Goal: Download file/media

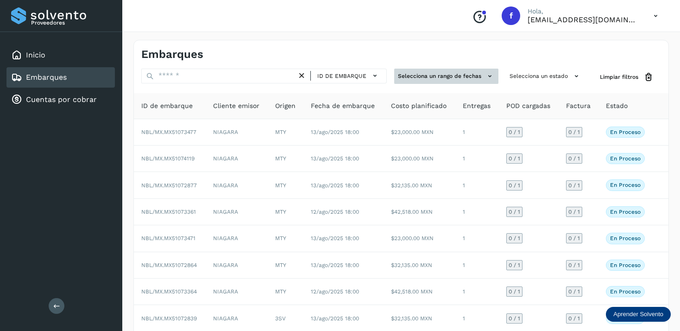
click at [449, 73] on button "Selecciona un rango de fechas" at bounding box center [446, 76] width 104 height 15
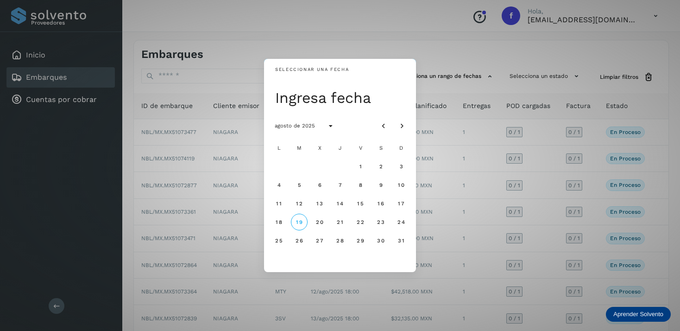
click at [457, 57] on div "Seleccionar una fecha Ingresa fecha agosto de 2025 L M X J V S D 1 2 3 4 5 6 7 …" at bounding box center [340, 165] width 680 height 331
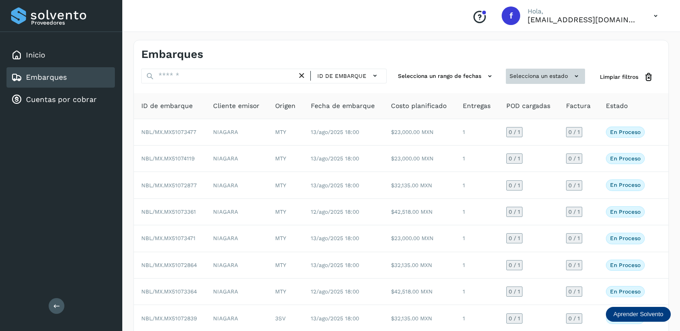
click at [560, 76] on button "Selecciona un estado" at bounding box center [545, 76] width 79 height 15
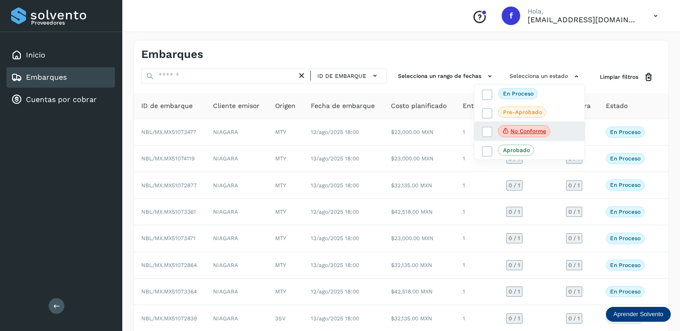
click at [554, 127] on div "No conforme" at bounding box center [529, 130] width 110 height 19
click at [528, 130] on p "No conforme" at bounding box center [528, 131] width 36 height 6
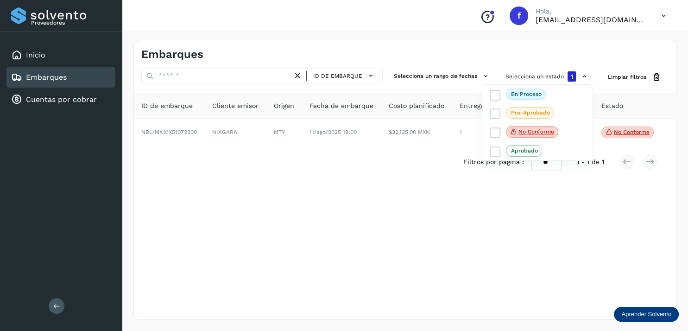
click at [422, 201] on div at bounding box center [344, 165] width 688 height 331
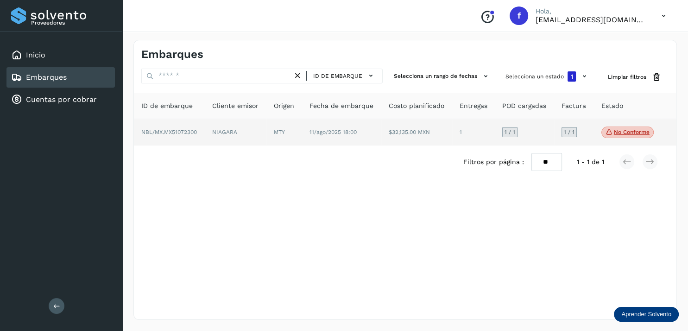
click at [618, 132] on p "No conforme" at bounding box center [632, 132] width 36 height 6
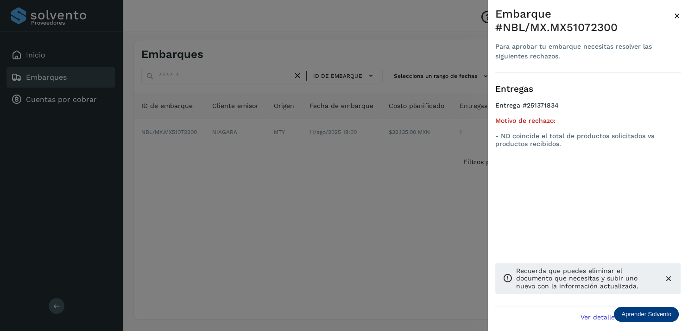
drag, startPoint x: 429, startPoint y: 235, endPoint x: 434, endPoint y: 220, distance: 16.4
click at [429, 235] on div at bounding box center [344, 165] width 688 height 331
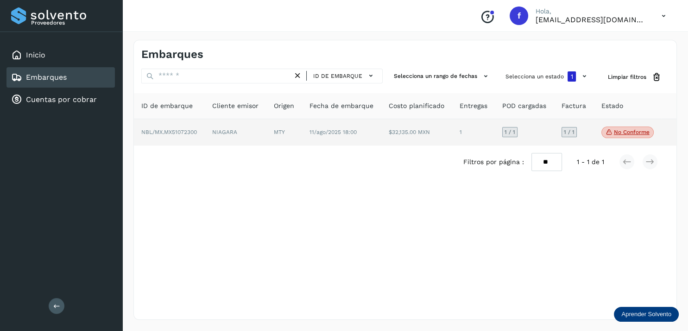
click at [624, 135] on p "No conforme" at bounding box center [632, 132] width 36 height 6
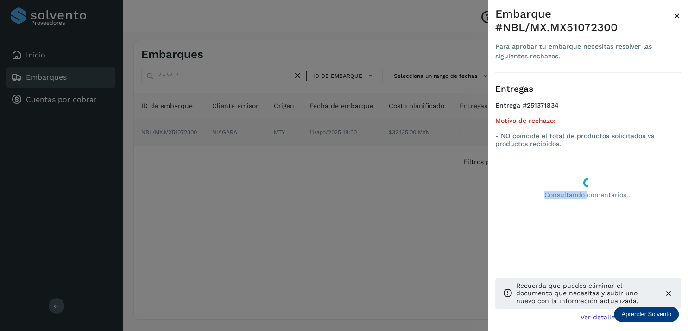
click at [624, 135] on div "Entregas Entrega #251371834 Motivo de rechazo: - NO coincide el total de produc…" at bounding box center [587, 189] width 185 height 233
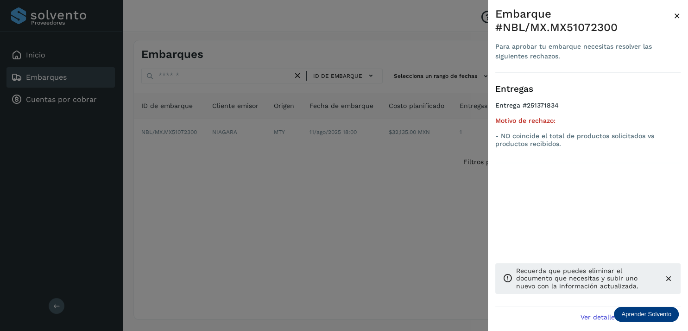
click at [389, 162] on div at bounding box center [344, 165] width 688 height 331
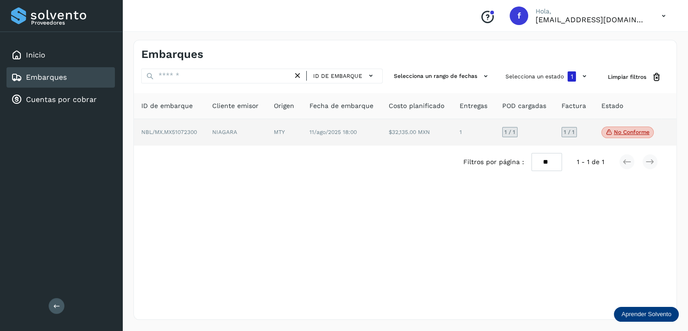
click at [568, 132] on span "1 / 1" at bounding box center [569, 132] width 11 height 6
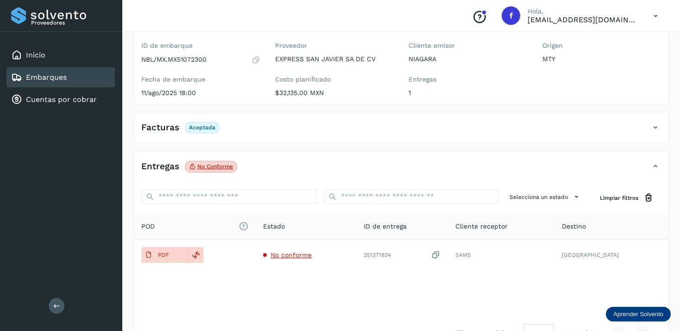
scroll to position [107, 0]
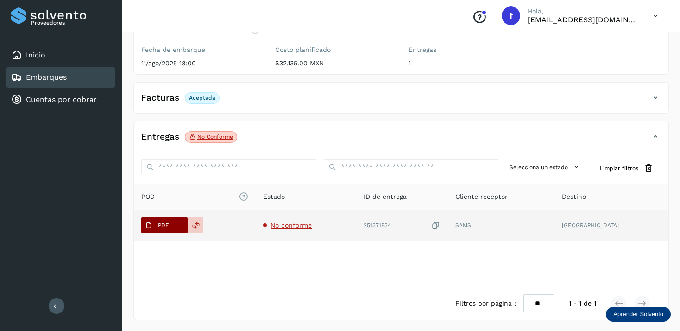
click at [160, 230] on span "PDF" at bounding box center [156, 225] width 31 height 15
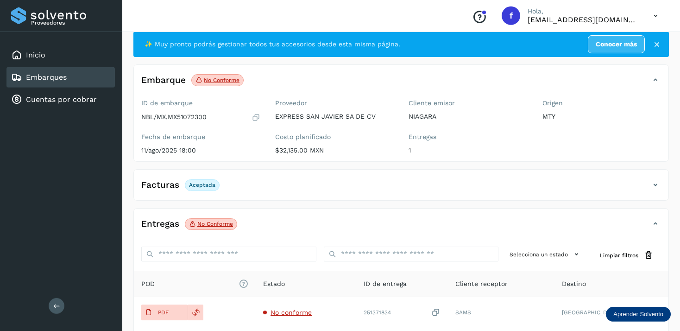
scroll to position [0, 0]
